Goal: Task Accomplishment & Management: Use online tool/utility

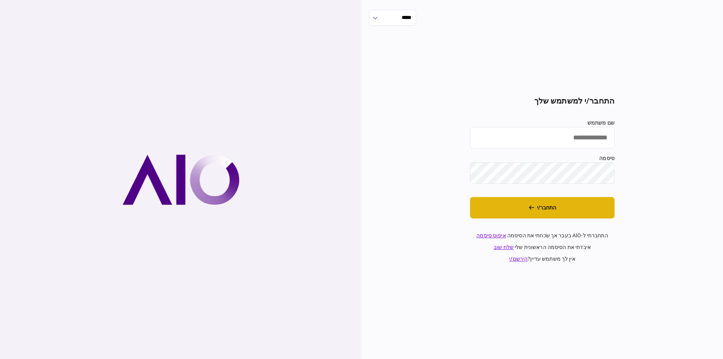
type input "*********"
click at [575, 208] on button "התחבר/י" at bounding box center [542, 207] width 145 height 21
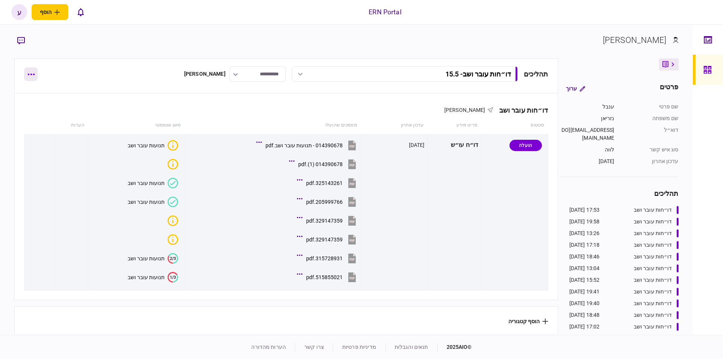
click at [26, 78] on button "button" at bounding box center [31, 74] width 14 height 14
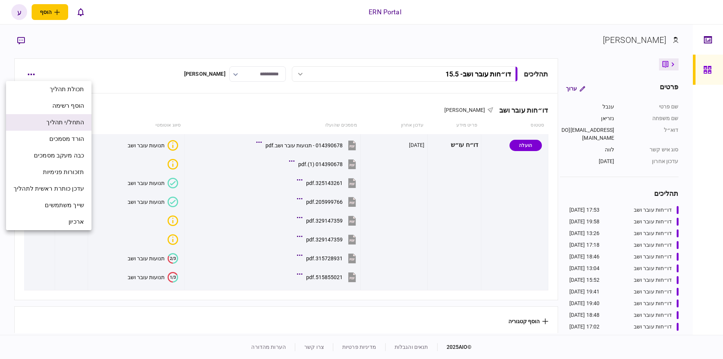
click at [84, 125] on span "התחל/י תהליך" at bounding box center [65, 122] width 38 height 9
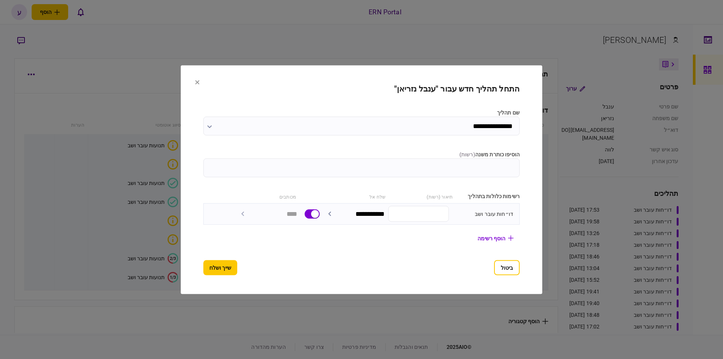
click at [402, 174] on input "הוסיפו כותרת משנה ( רשות )" at bounding box center [361, 167] width 316 height 19
type input "****"
click at [211, 269] on button "שייך ושלח" at bounding box center [220, 267] width 34 height 15
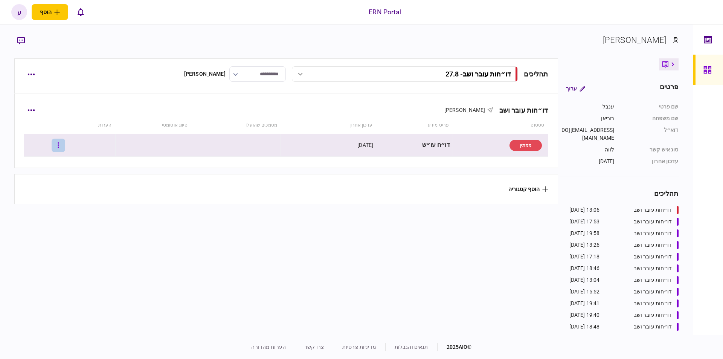
click at [63, 147] on button "button" at bounding box center [59, 146] width 14 height 14
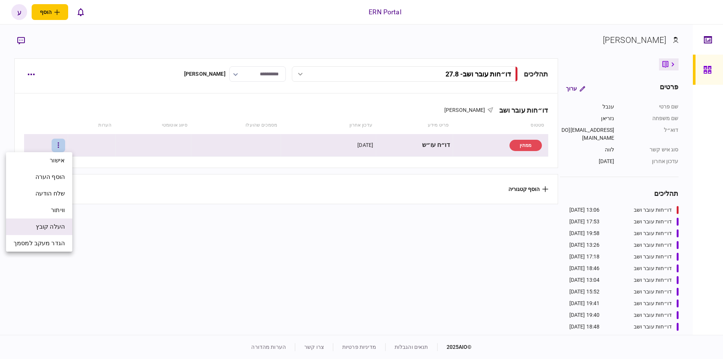
click at [55, 223] on span "העלה קובץ" at bounding box center [50, 226] width 29 height 9
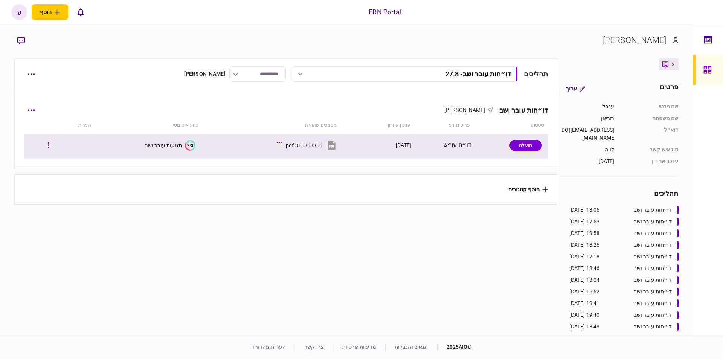
click at [170, 148] on button "2/3 תנועות עובר ושב" at bounding box center [170, 145] width 50 height 11
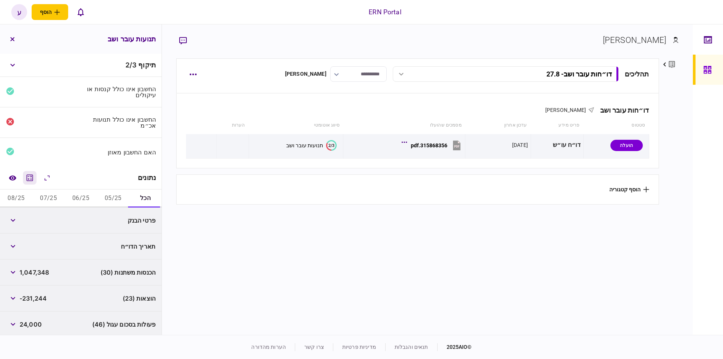
click at [31, 181] on button "מחשבון" at bounding box center [30, 178] width 14 height 14
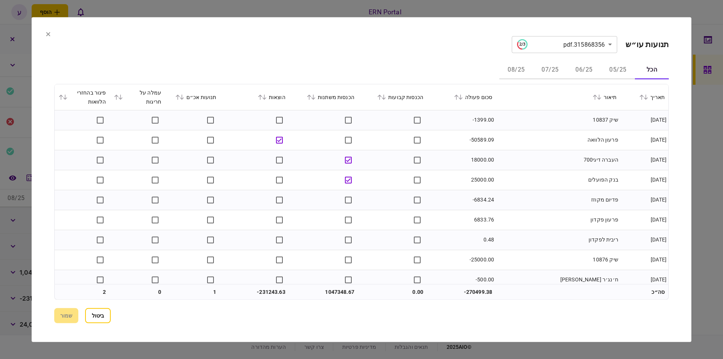
click at [591, 70] on button "06/25" at bounding box center [584, 70] width 34 height 18
click at [463, 95] on icon at bounding box center [460, 96] width 5 height 5
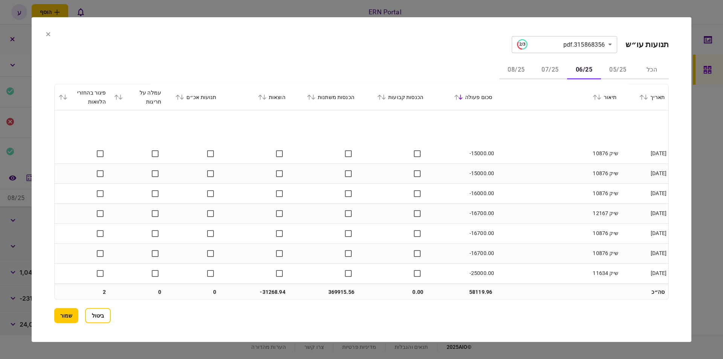
scroll to position [1085, 0]
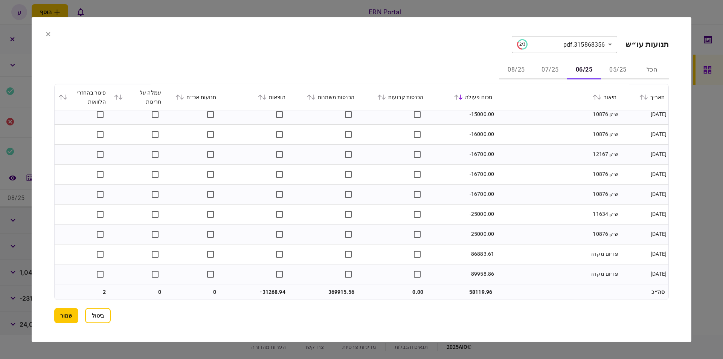
click at [556, 66] on button "07/25" at bounding box center [550, 70] width 34 height 18
click at [530, 73] on button "08/25" at bounding box center [517, 70] width 34 height 18
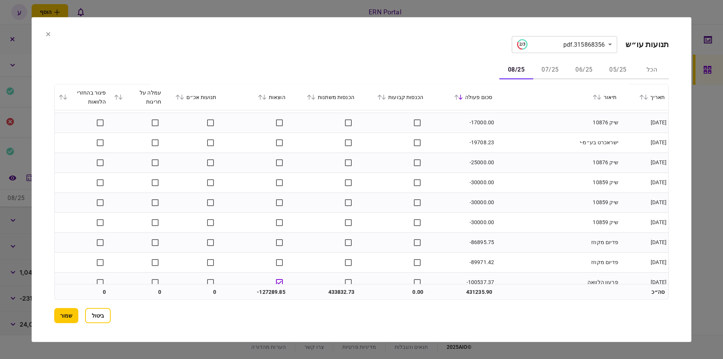
scroll to position [1205, 0]
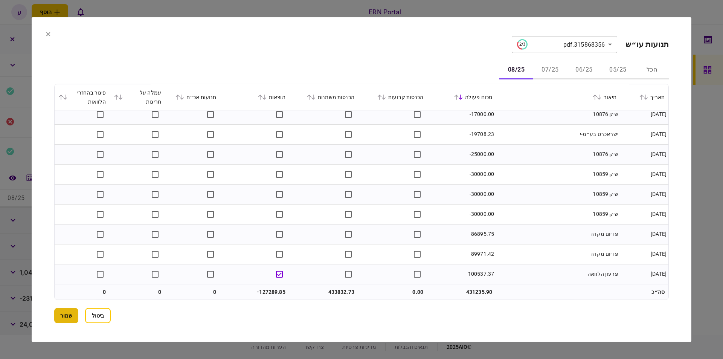
click at [63, 316] on button "שמור" at bounding box center [66, 315] width 24 height 15
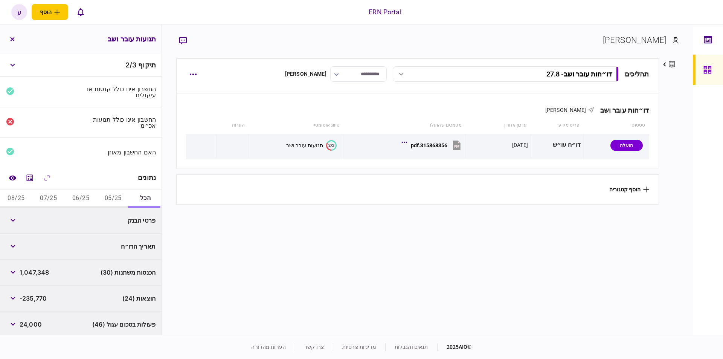
click at [76, 199] on button "06/25" at bounding box center [81, 199] width 32 height 18
click at [40, 217] on span "369,915" at bounding box center [32, 220] width 24 height 9
copy span "369,915"
click at [35, 246] on span "-31,269" at bounding box center [31, 246] width 23 height 9
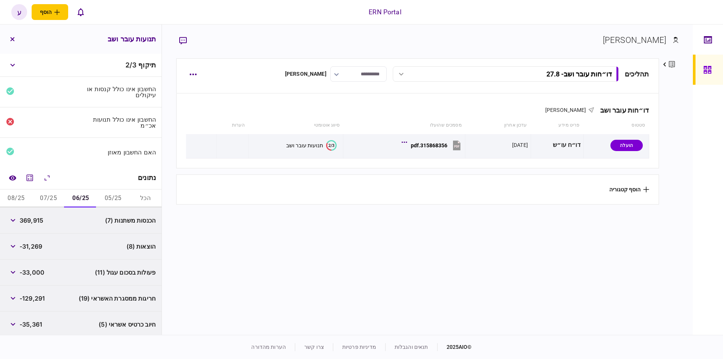
click at [35, 246] on span "-31,269" at bounding box center [31, 246] width 23 height 9
copy span "31,269"
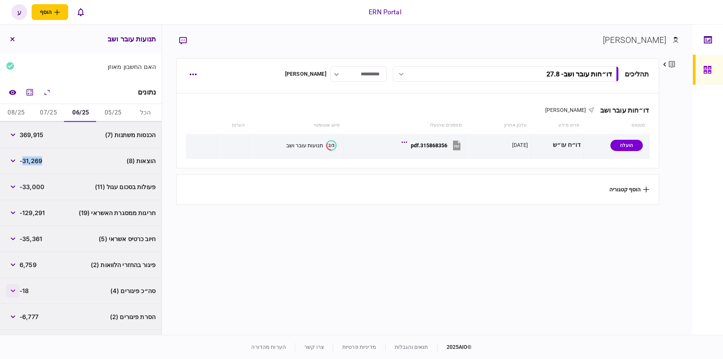
click at [15, 287] on button "button" at bounding box center [13, 291] width 14 height 14
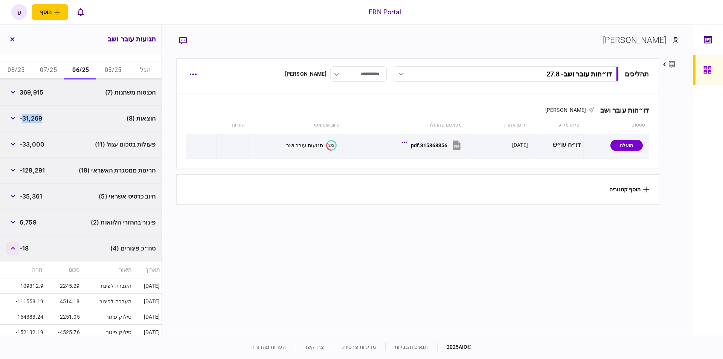
click at [12, 251] on button "button" at bounding box center [13, 248] width 14 height 14
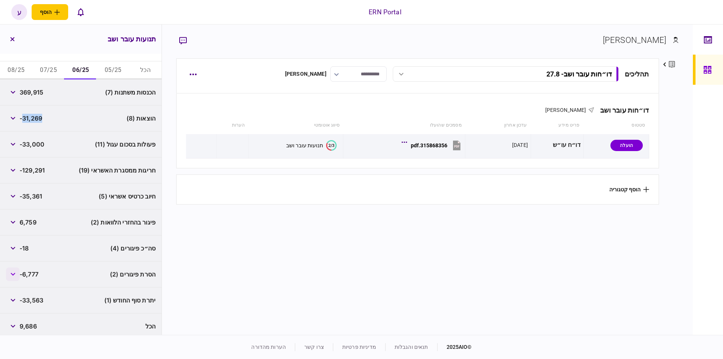
scroll to position [131, 0]
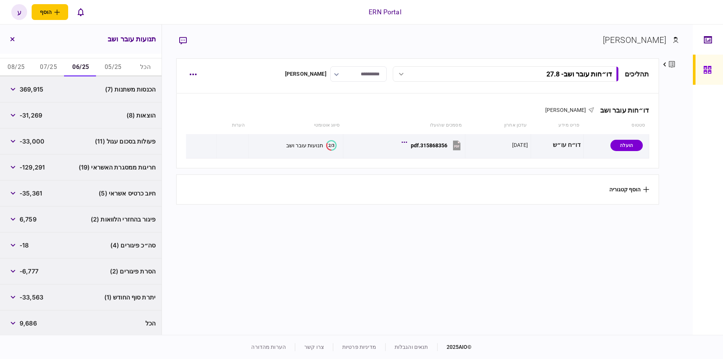
click at [32, 296] on span "-33,563" at bounding box center [32, 297] width 24 height 9
copy div "-33,563"
click at [49, 74] on button "07/25" at bounding box center [48, 67] width 32 height 18
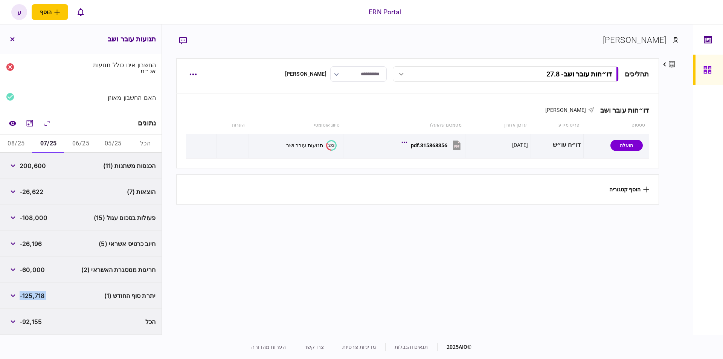
scroll to position [53, 0]
click at [32, 165] on span "200,600" at bounding box center [33, 167] width 26 height 9
copy span "200,600"
click at [84, 145] on button "06/25" at bounding box center [81, 145] width 32 height 18
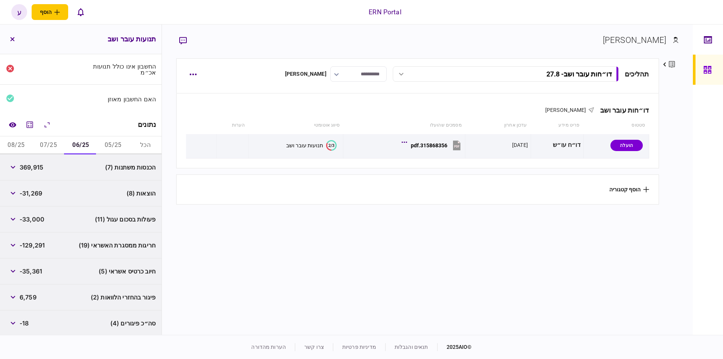
click at [34, 166] on span "369,915" at bounding box center [32, 167] width 24 height 9
copy span "369,915"
click at [58, 143] on button "07/25" at bounding box center [48, 145] width 32 height 18
click at [35, 189] on span "-26,622" at bounding box center [32, 193] width 24 height 9
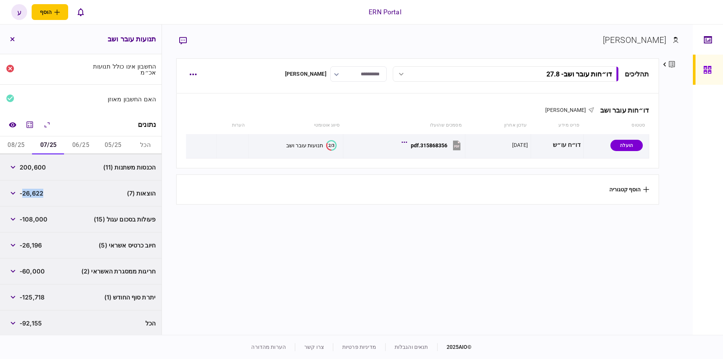
click at [35, 189] on span "-26,622" at bounding box center [32, 193] width 24 height 9
copy span "26,622"
click at [38, 290] on div "-125,718" at bounding box center [25, 297] width 38 height 14
drag, startPoint x: 38, startPoint y: 290, endPoint x: 38, endPoint y: 297, distance: 6.4
click at [38, 293] on div "-125,718" at bounding box center [25, 297] width 38 height 14
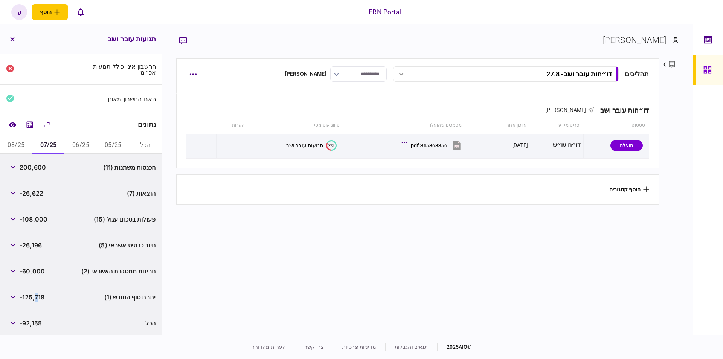
click at [38, 297] on span "-125,718" at bounding box center [32, 297] width 25 height 9
copy div "-125,718"
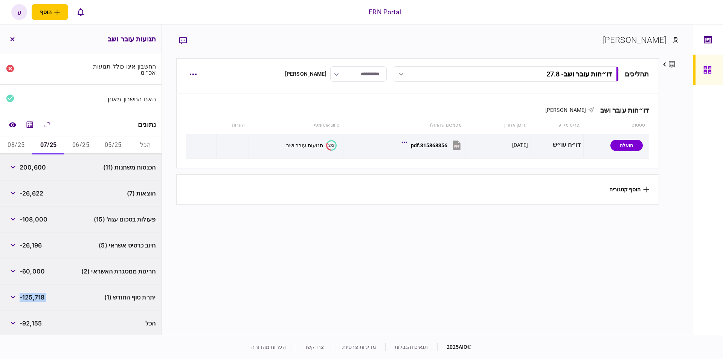
click at [24, 142] on button "08/25" at bounding box center [16, 145] width 32 height 18
click at [31, 168] on span "433,832" at bounding box center [32, 167] width 25 height 9
click at [31, 167] on span "433,832" at bounding box center [32, 167] width 25 height 9
copy div "433,832"
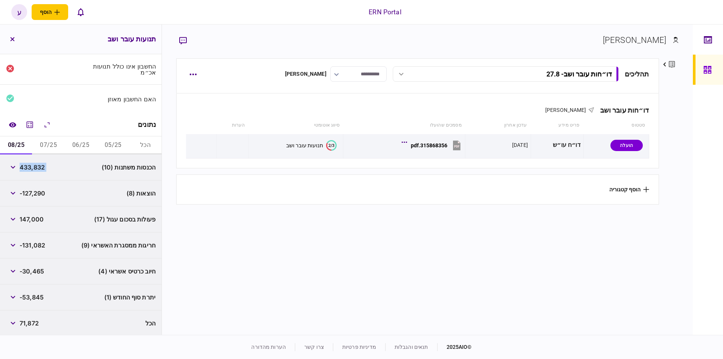
click at [39, 193] on span "-127,290" at bounding box center [33, 193] width 26 height 9
click at [11, 190] on button "button" at bounding box center [13, 193] width 14 height 14
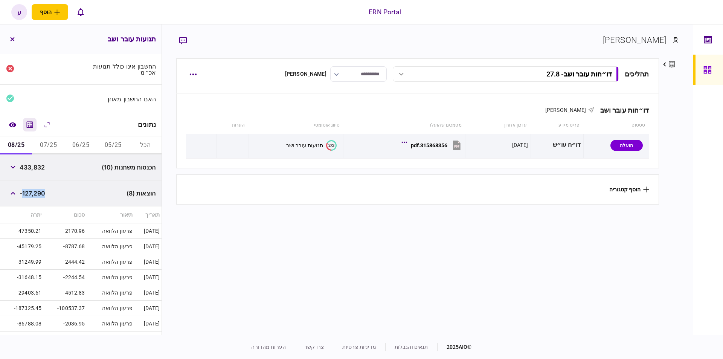
click at [28, 127] on icon "מחשבון" at bounding box center [29, 124] width 9 height 9
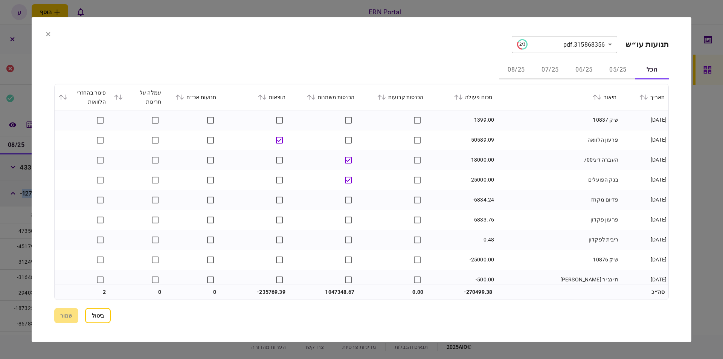
click at [266, 95] on icon at bounding box center [264, 96] width 5 height 5
click at [527, 69] on button "08/25" at bounding box center [517, 70] width 34 height 18
click at [69, 312] on button "שמור" at bounding box center [66, 315] width 24 height 15
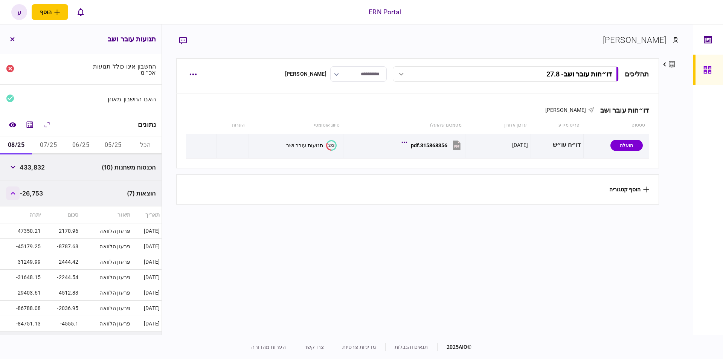
click at [16, 194] on button "button" at bounding box center [13, 193] width 14 height 14
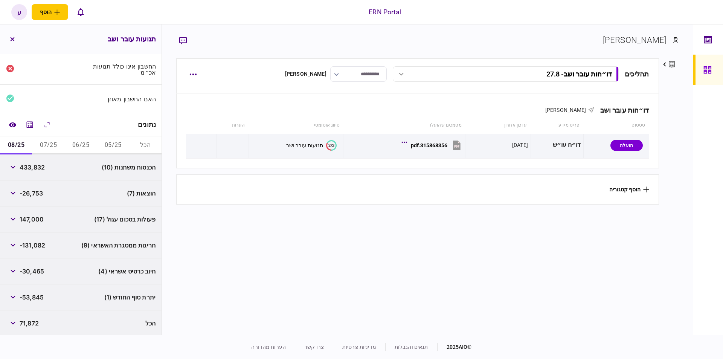
click at [39, 193] on span "-26,753" at bounding box center [31, 193] width 23 height 9
copy span "26,753"
click at [35, 294] on span "-53,845" at bounding box center [32, 297] width 24 height 9
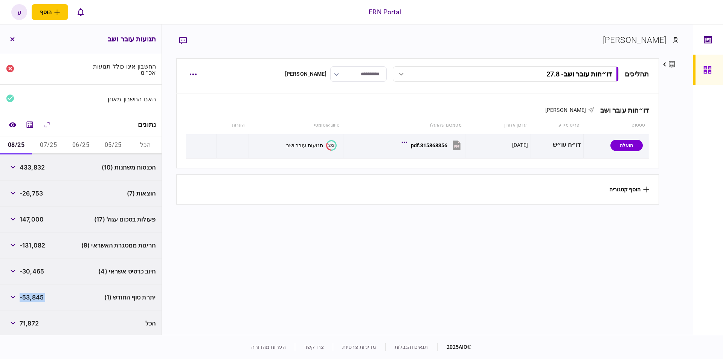
click at [35, 294] on span "-53,845" at bounding box center [32, 297] width 24 height 9
copy div "-53,845"
